Goal: Navigation & Orientation: Find specific page/section

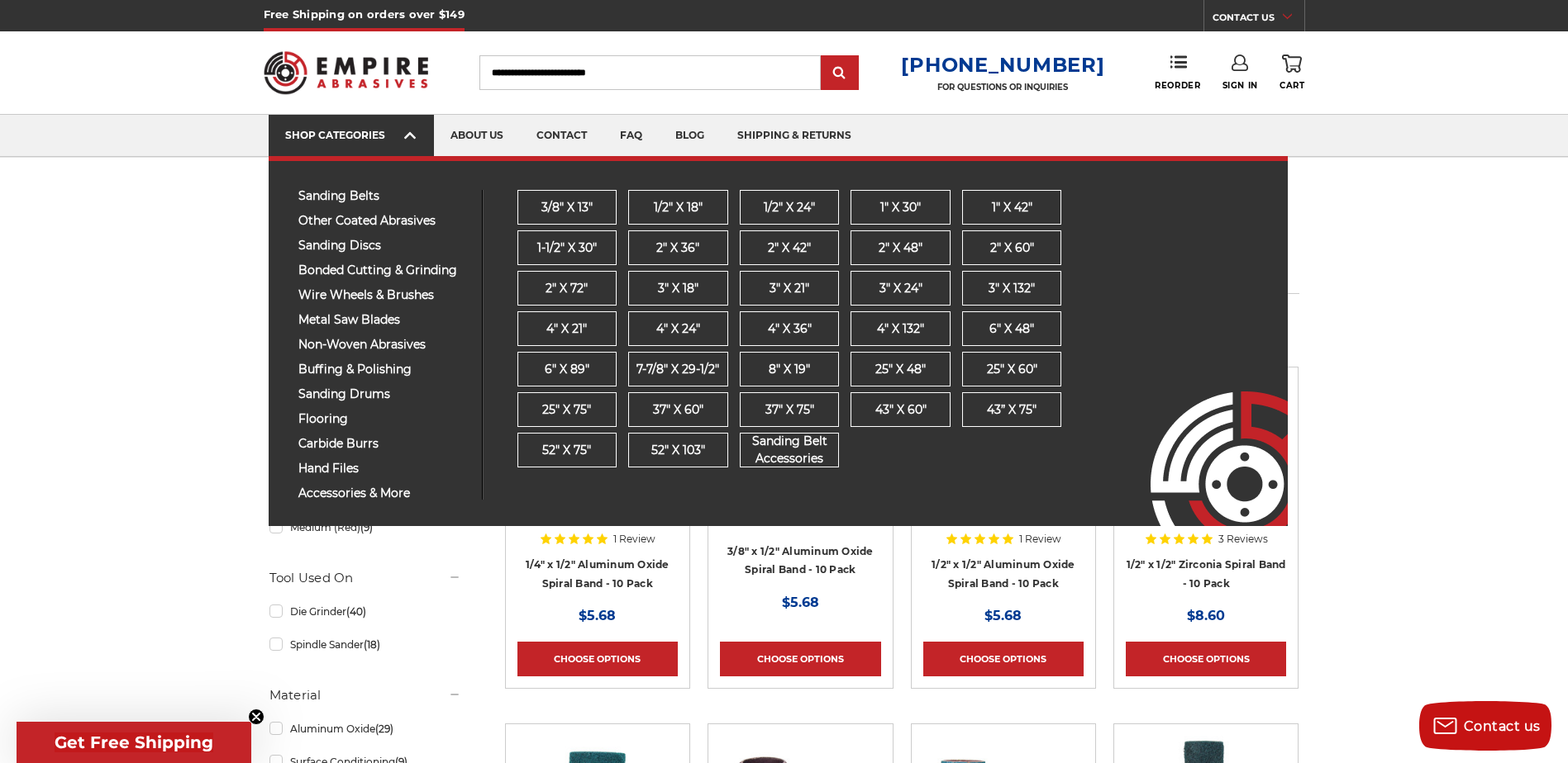
click at [331, 152] on link "SHOP CATEGORIES" at bounding box center [350, 136] width 165 height 42
click at [354, 115] on link "SHOP CATEGORIES" at bounding box center [350, 136] width 165 height 42
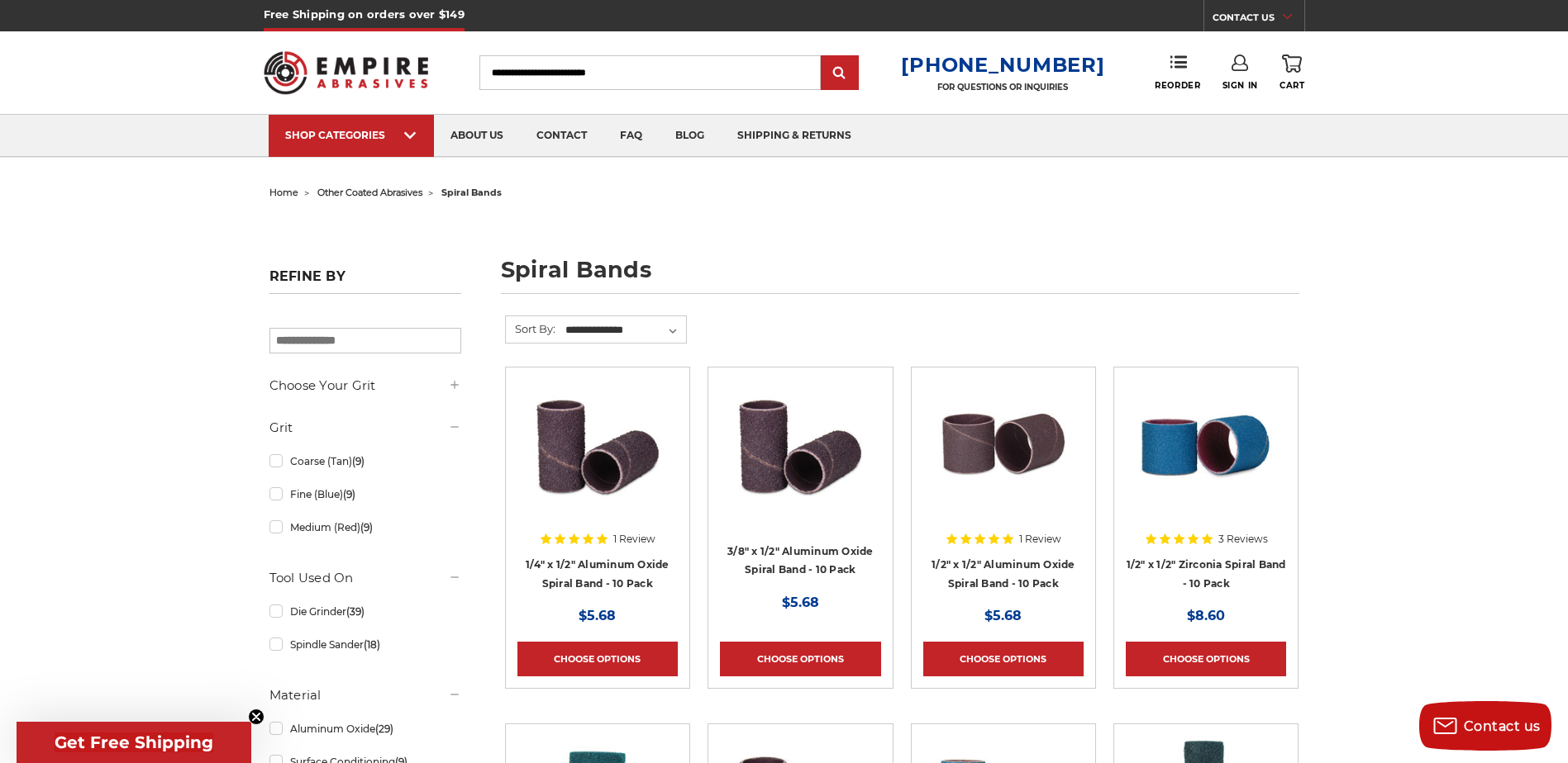
click at [312, 85] on img at bounding box center [346, 73] width 165 height 64
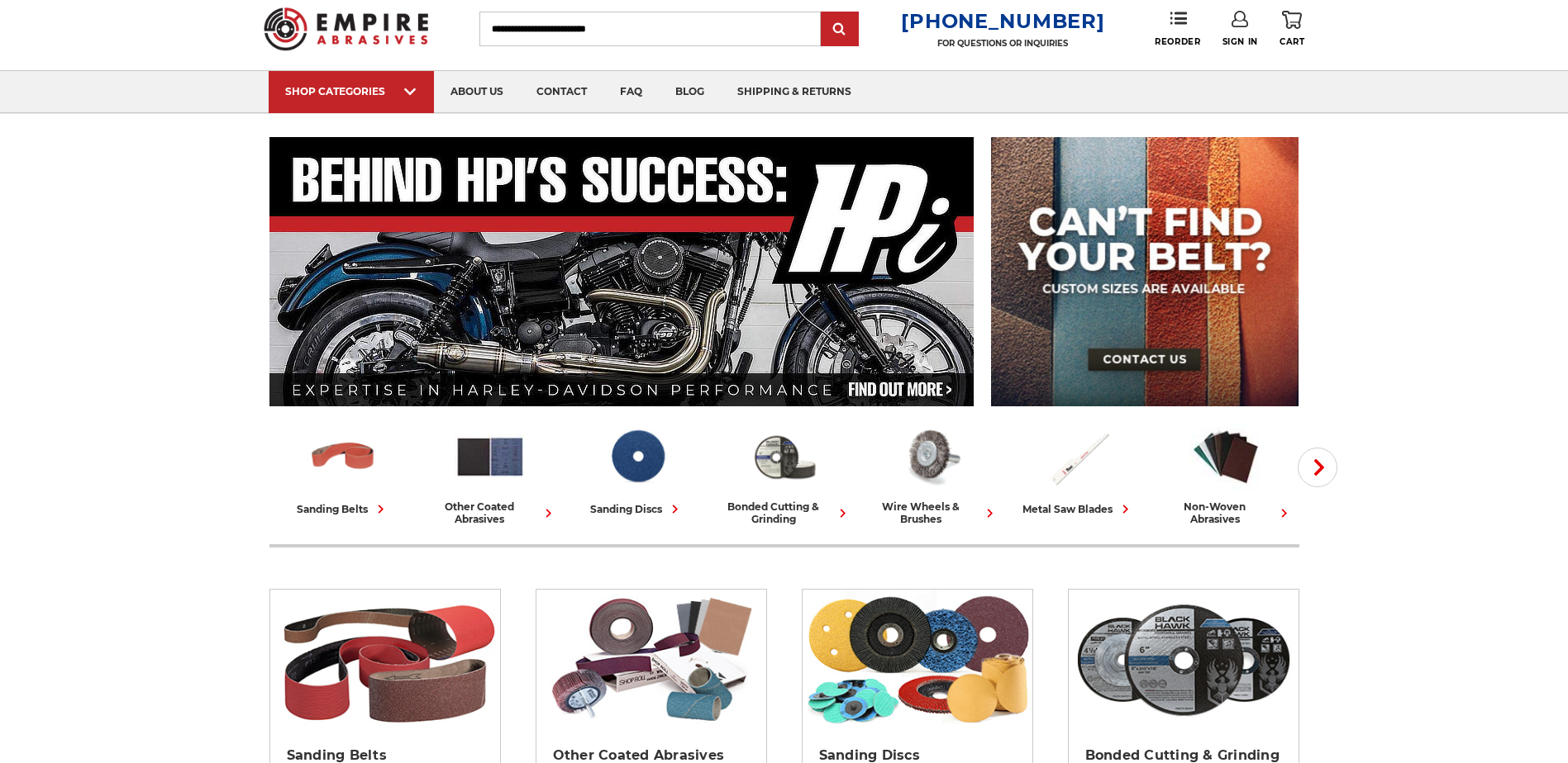
scroll to position [82, 0]
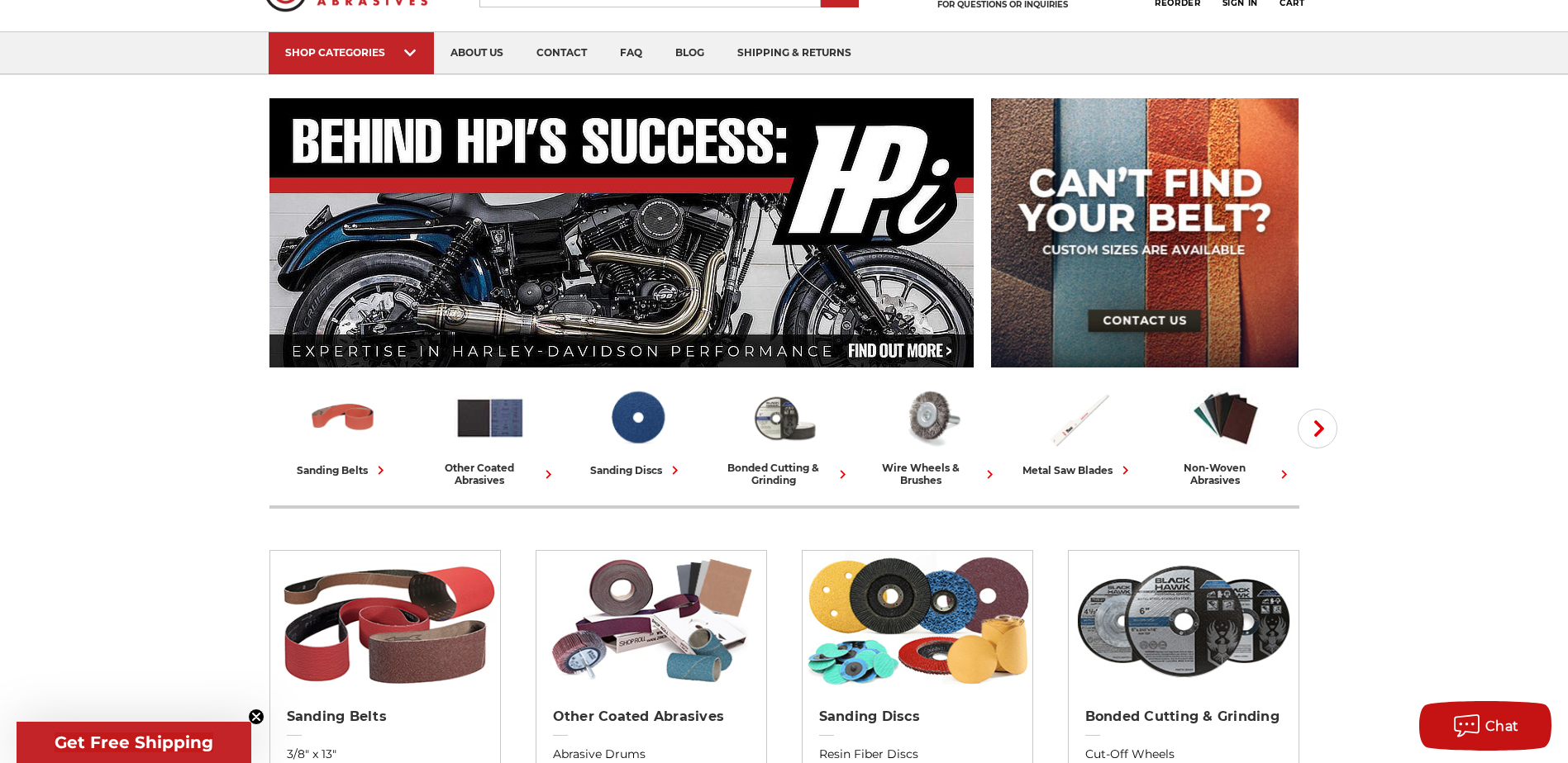
click at [811, 311] on img at bounding box center [621, 233] width 705 height 269
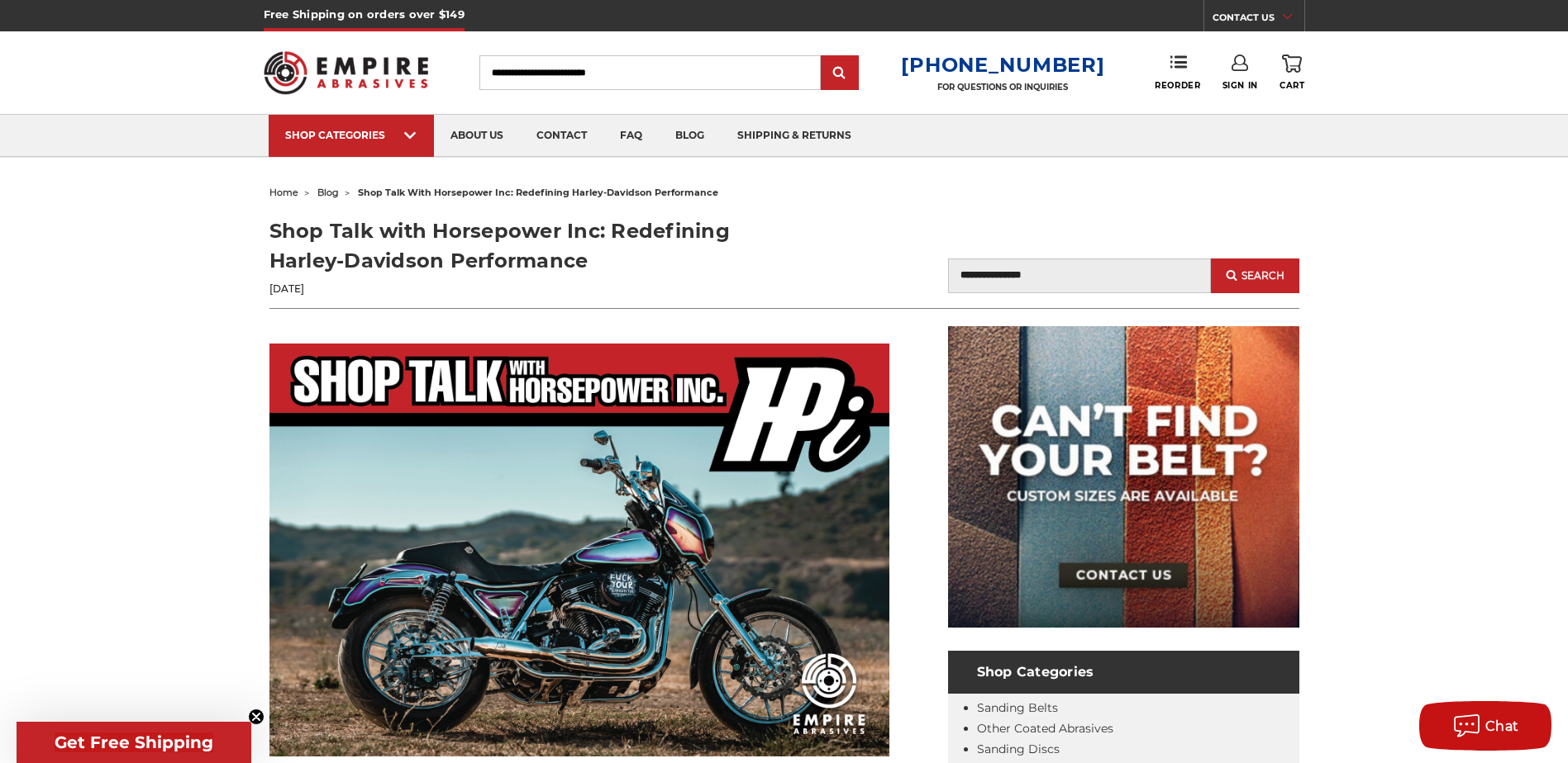
click at [330, 63] on img at bounding box center [346, 73] width 165 height 64
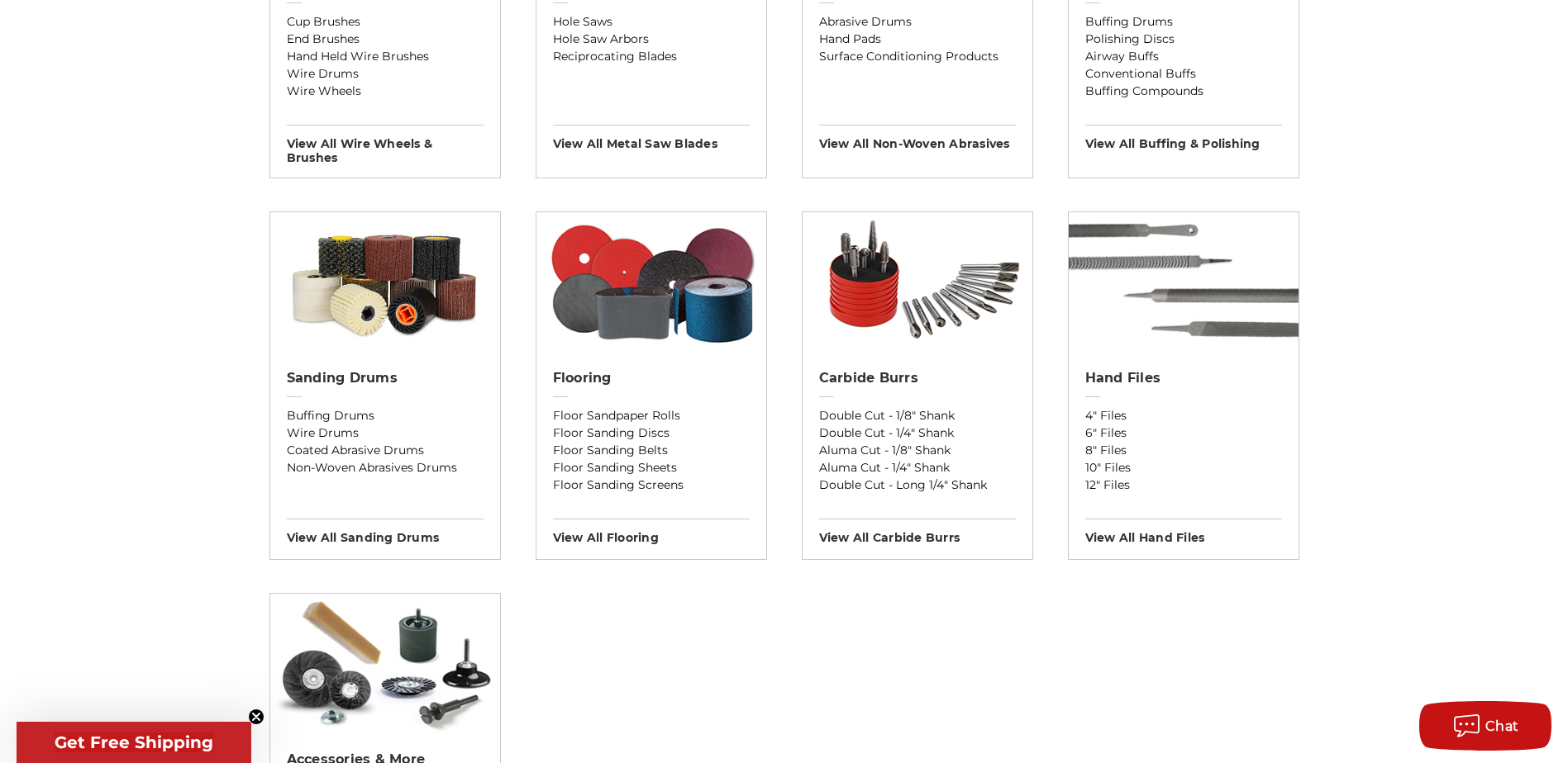
scroll to position [1239, 0]
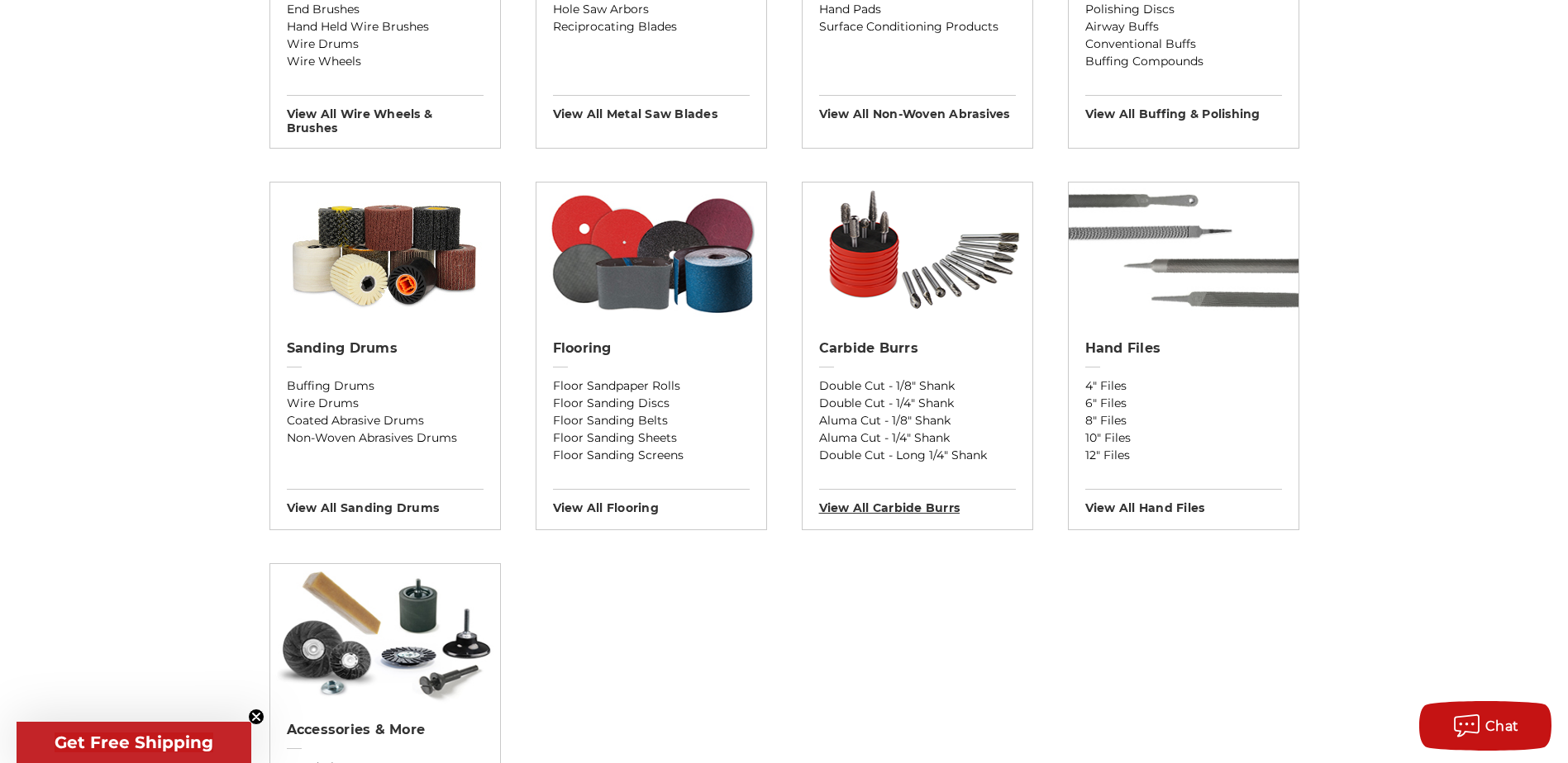
click at [960, 495] on h3 "View All carbide burrs" at bounding box center [916, 502] width 196 height 27
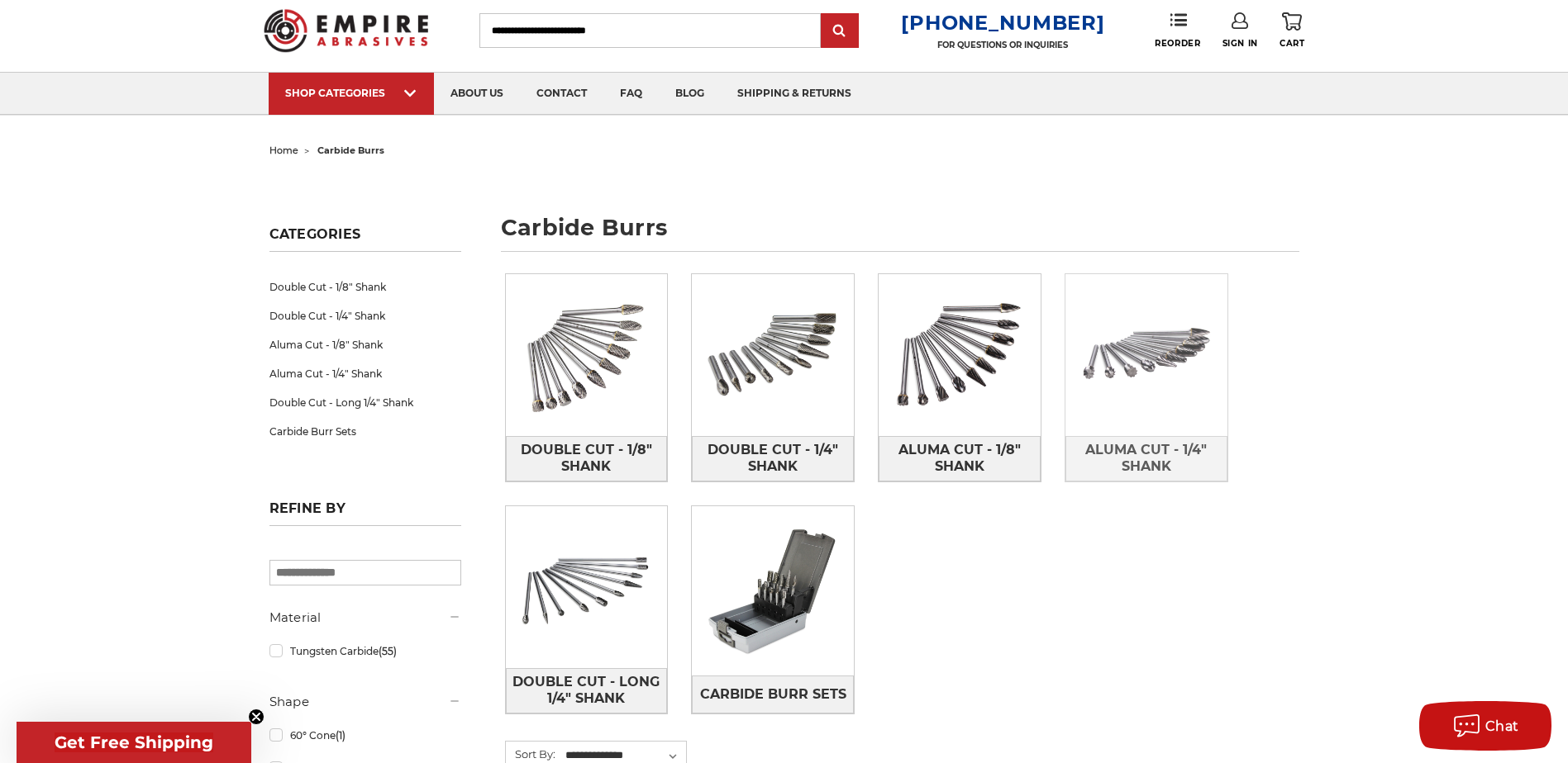
scroll to position [82, 0]
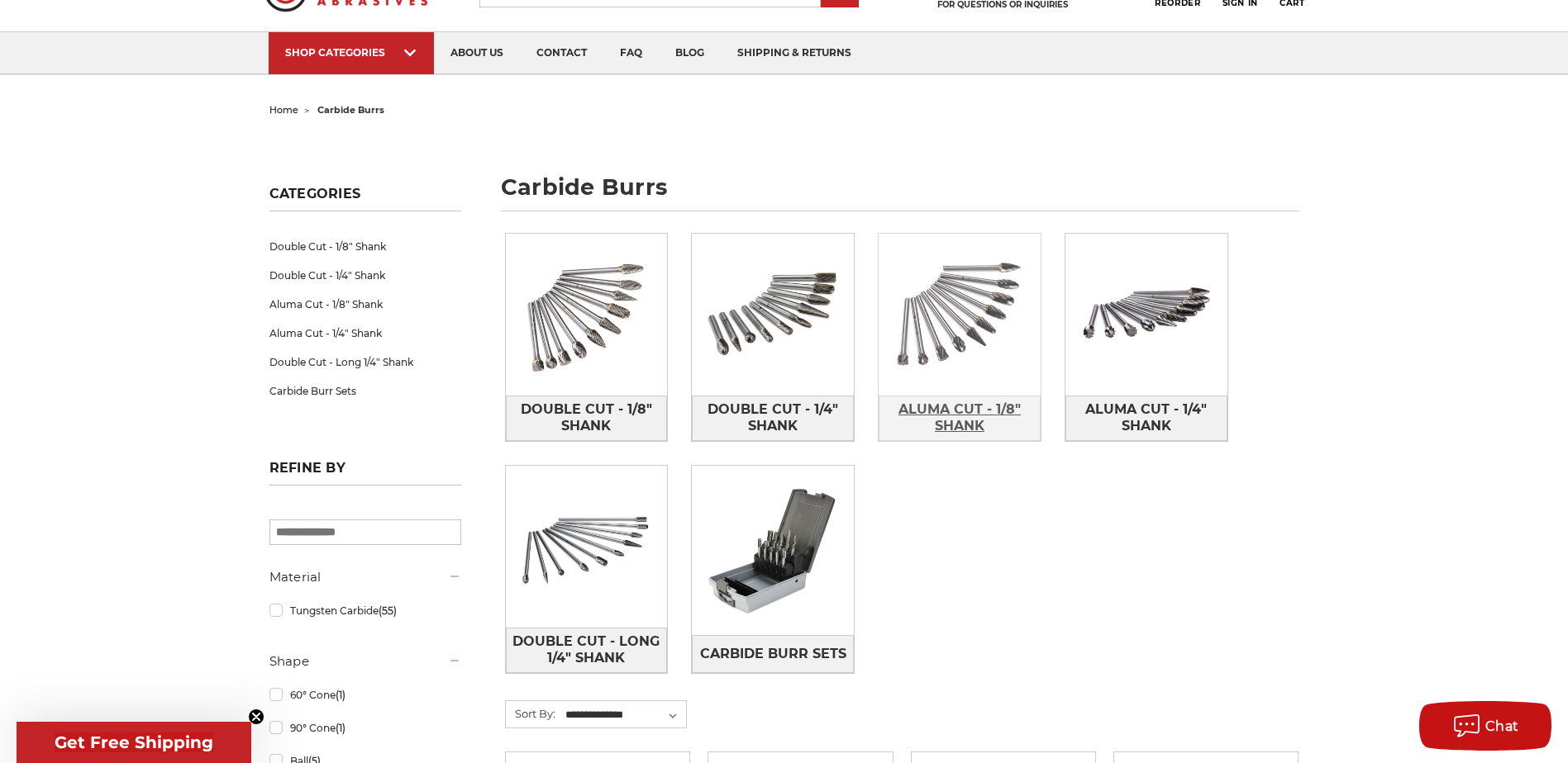
click at [946, 401] on span "Aluma Cut - 1/8" Shank" at bounding box center [959, 418] width 160 height 45
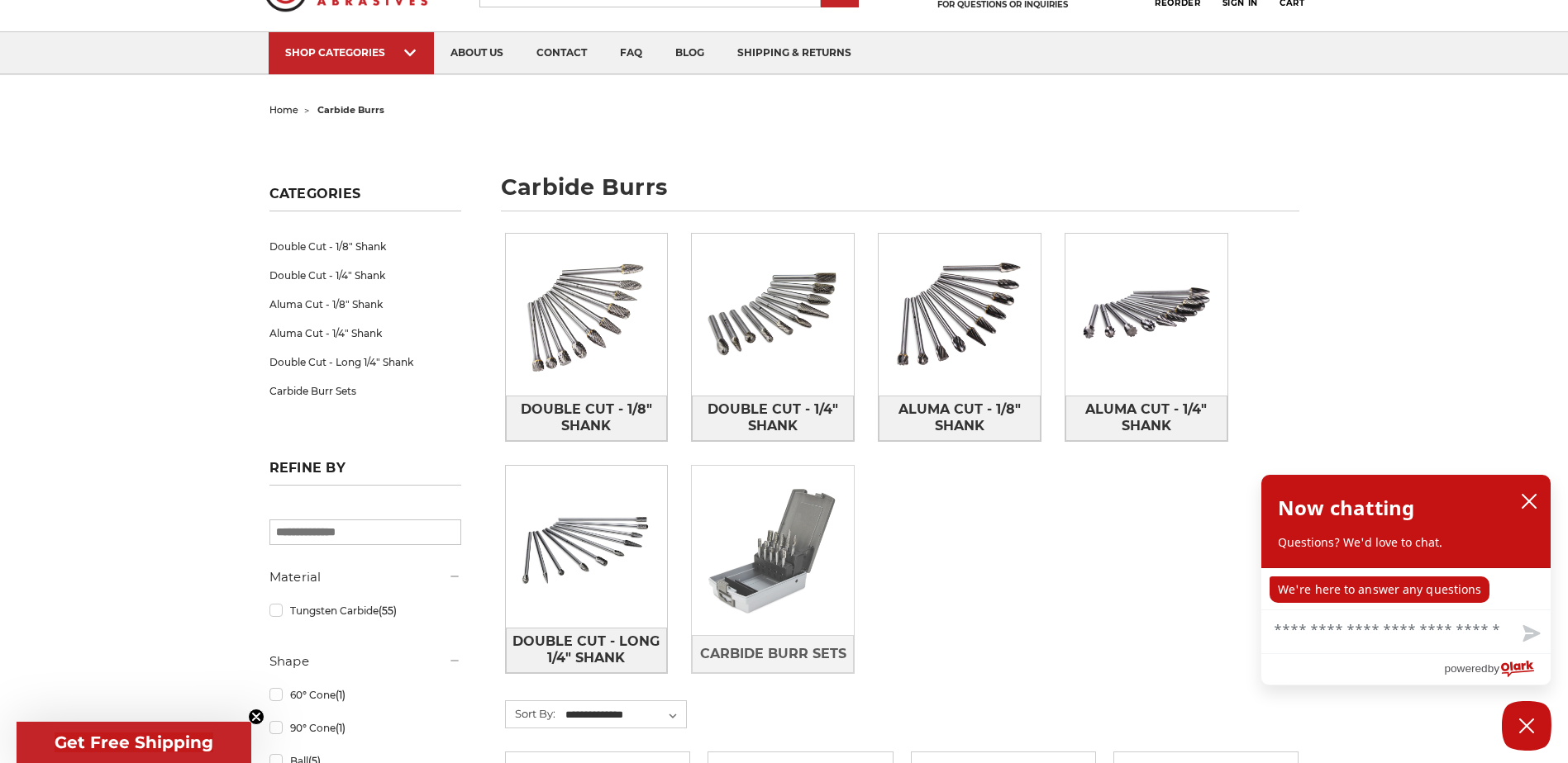
click at [772, 601] on img at bounding box center [772, 550] width 162 height 162
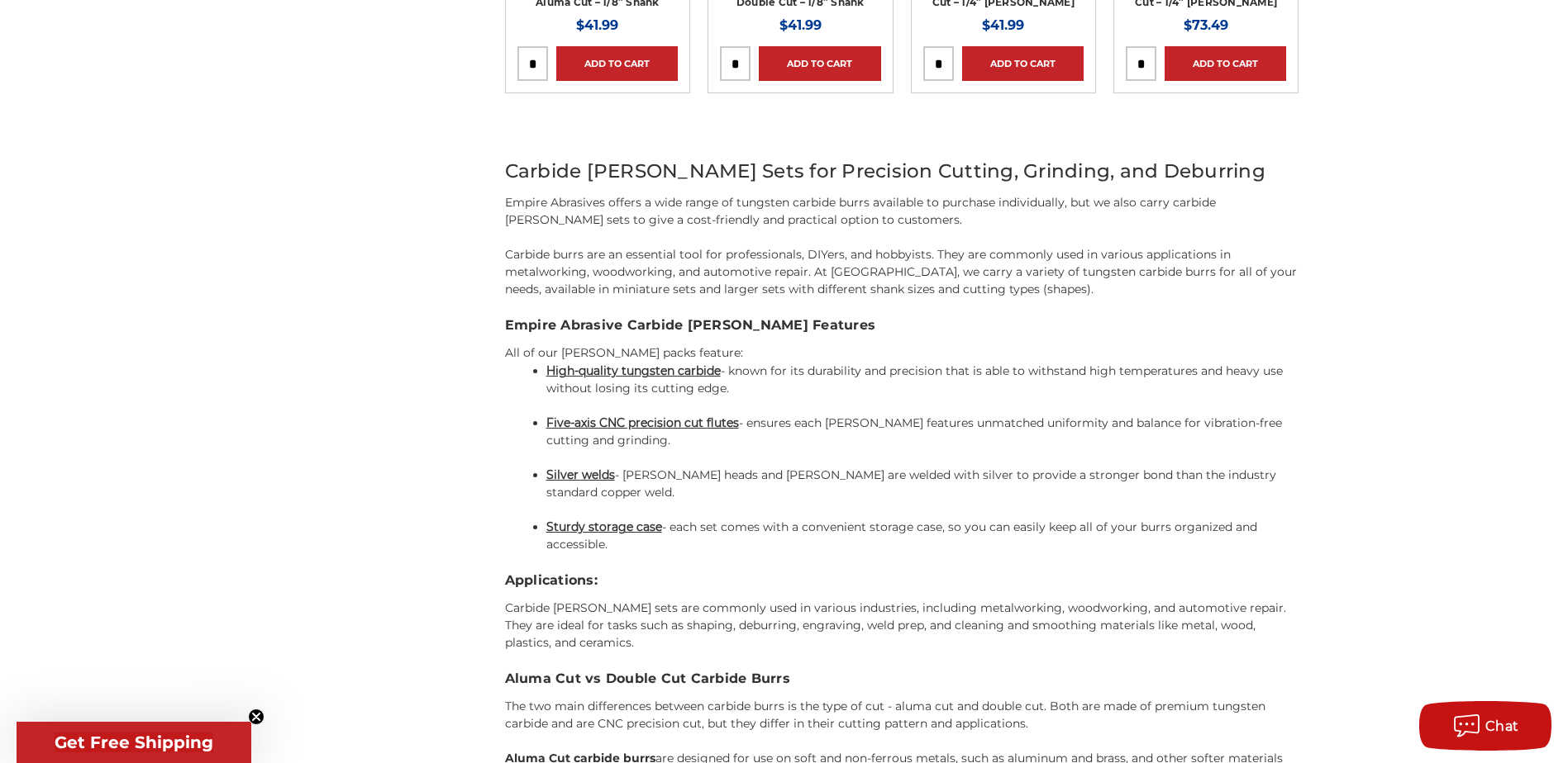
scroll to position [668, 0]
